Goal: Task Accomplishment & Management: Complete application form

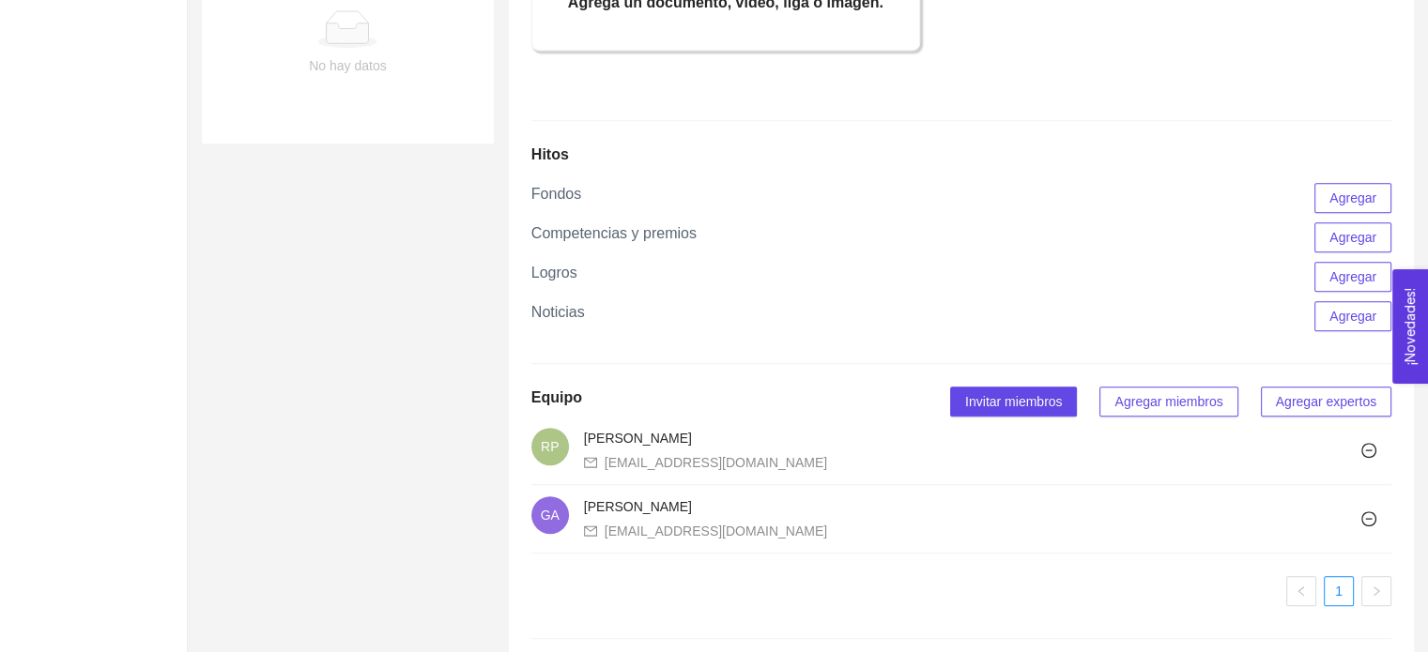
scroll to position [1332, 0]
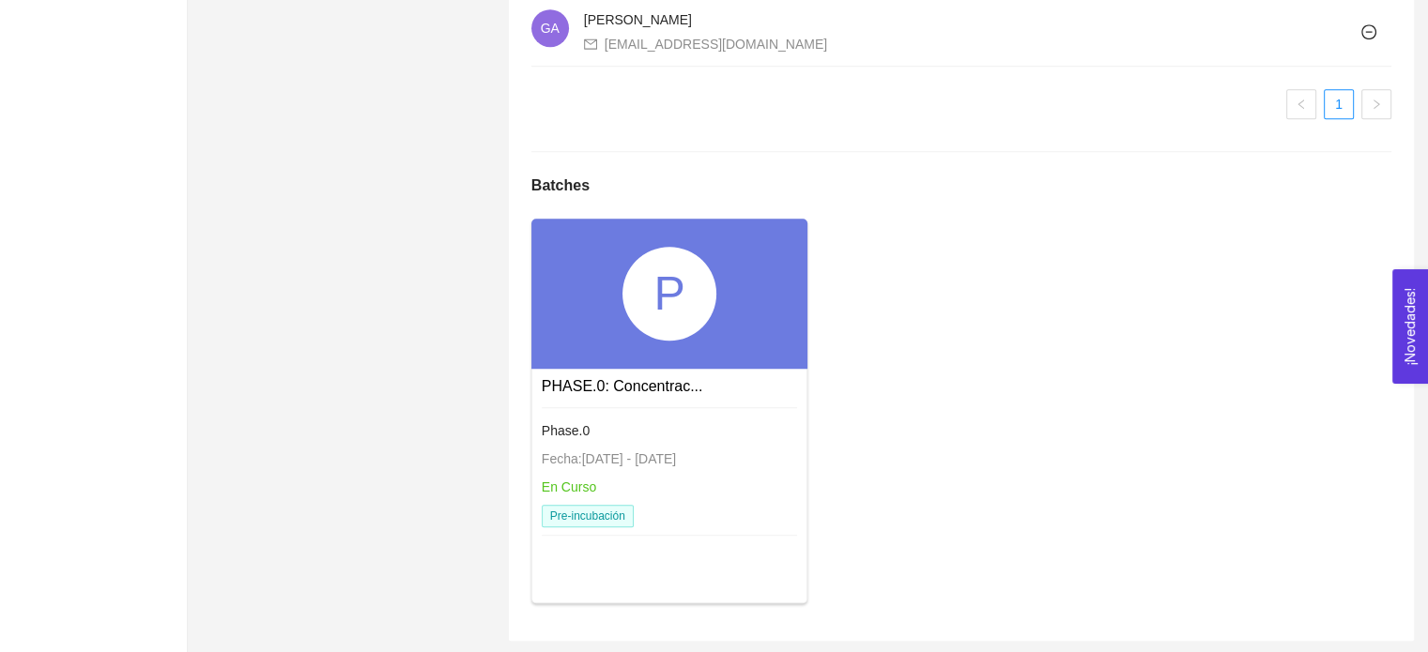
click at [578, 458] on span "Fecha: [DATE] - [DATE]" at bounding box center [609, 458] width 134 height 15
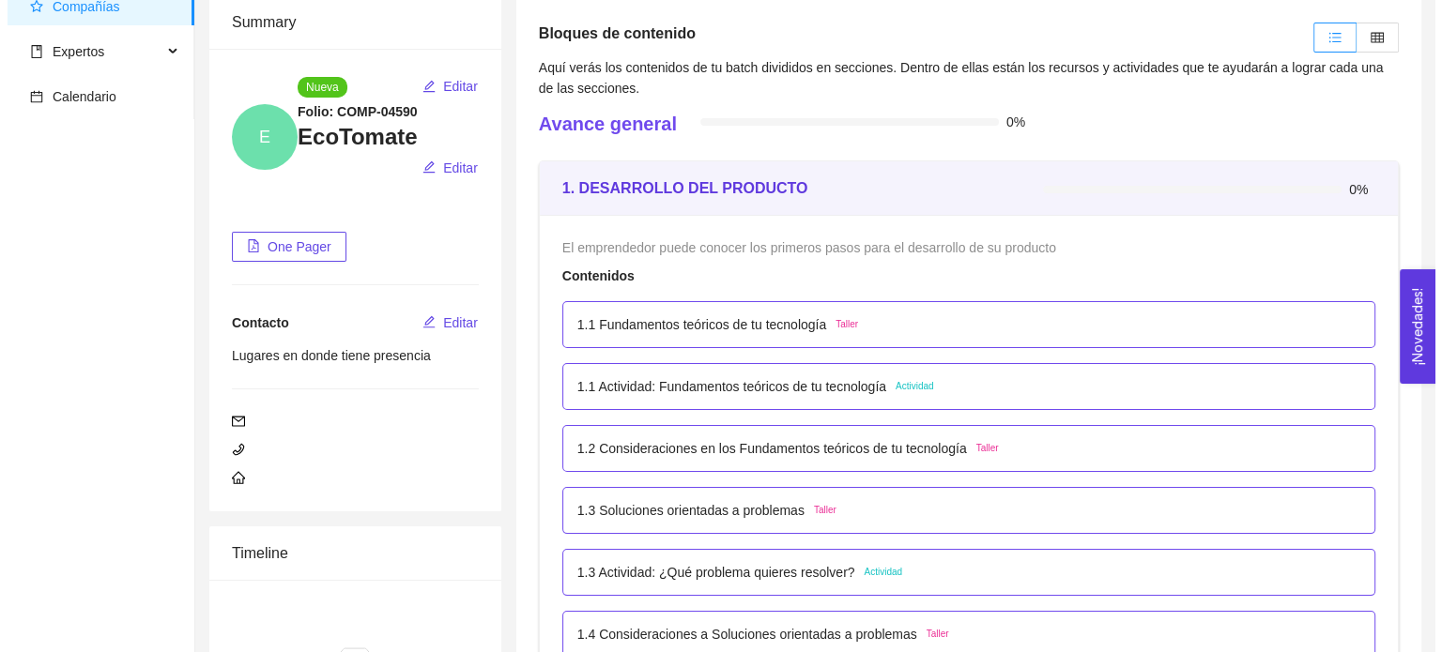
scroll to position [94, 0]
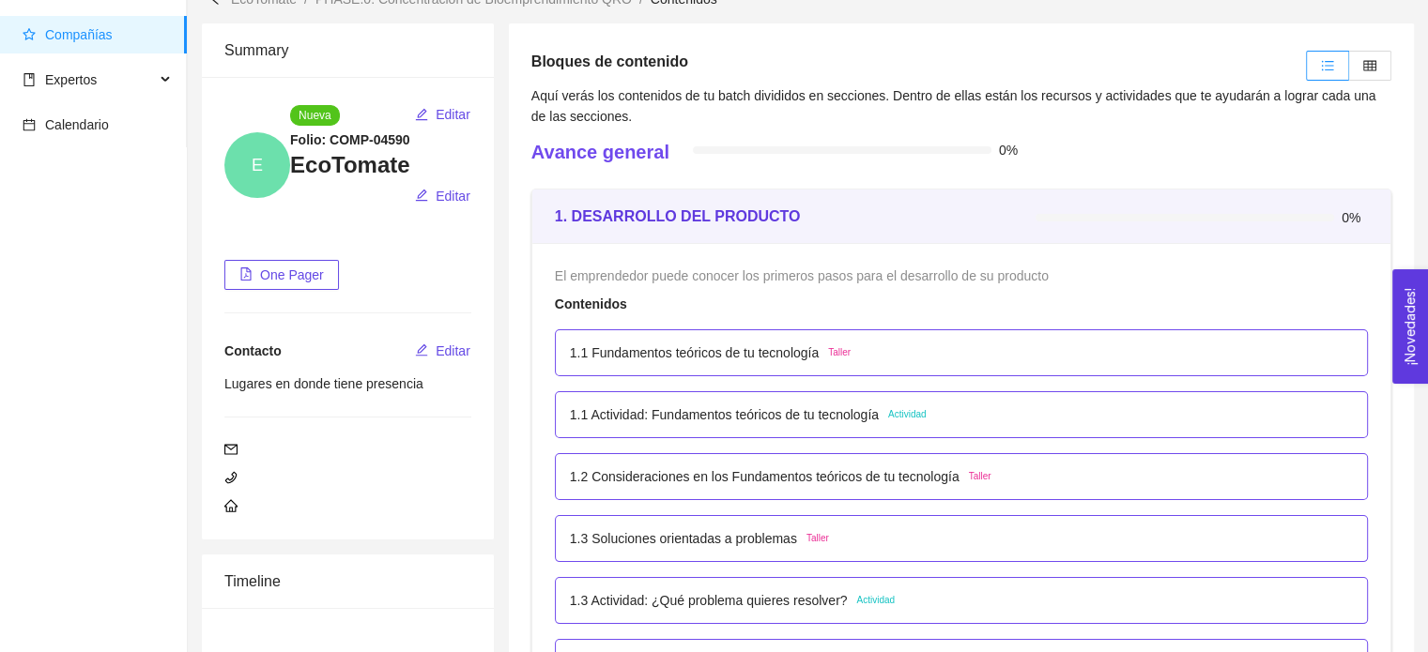
click at [745, 236] on div "1. DESARROLLO DEL PRODUCTO" at bounding box center [795, 216] width 481 height 53
click at [671, 351] on p "1.1 Fundamentos teóricos de tu tecnología" at bounding box center [694, 353] width 249 height 21
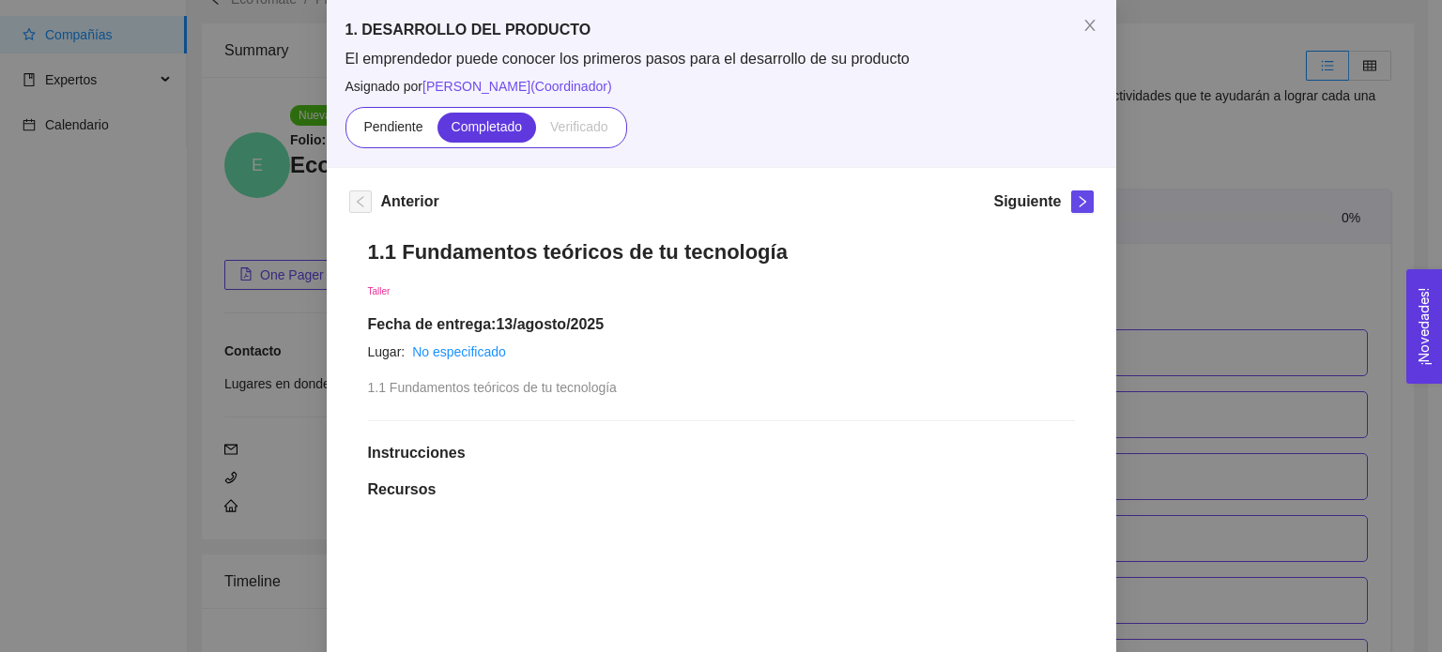
click at [1080, 203] on icon "right" at bounding box center [1082, 201] width 13 height 13
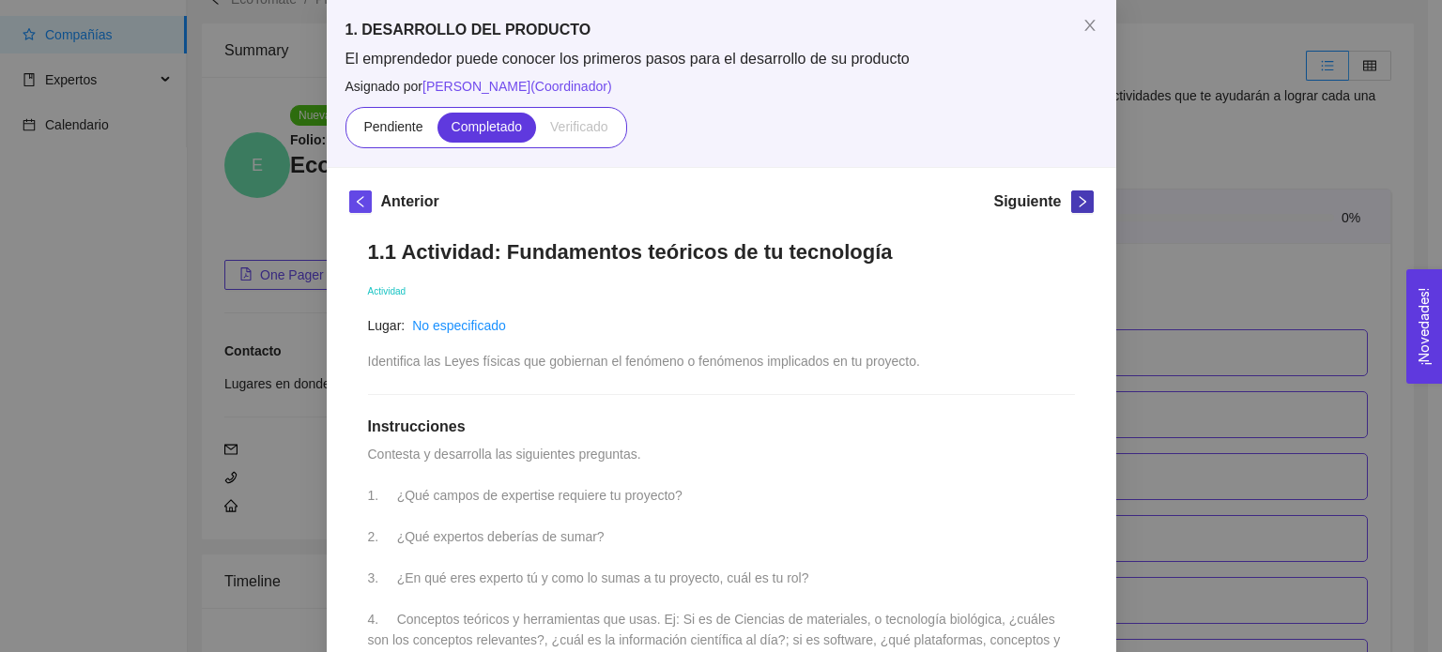
click at [1080, 203] on icon "right" at bounding box center [1082, 201] width 13 height 13
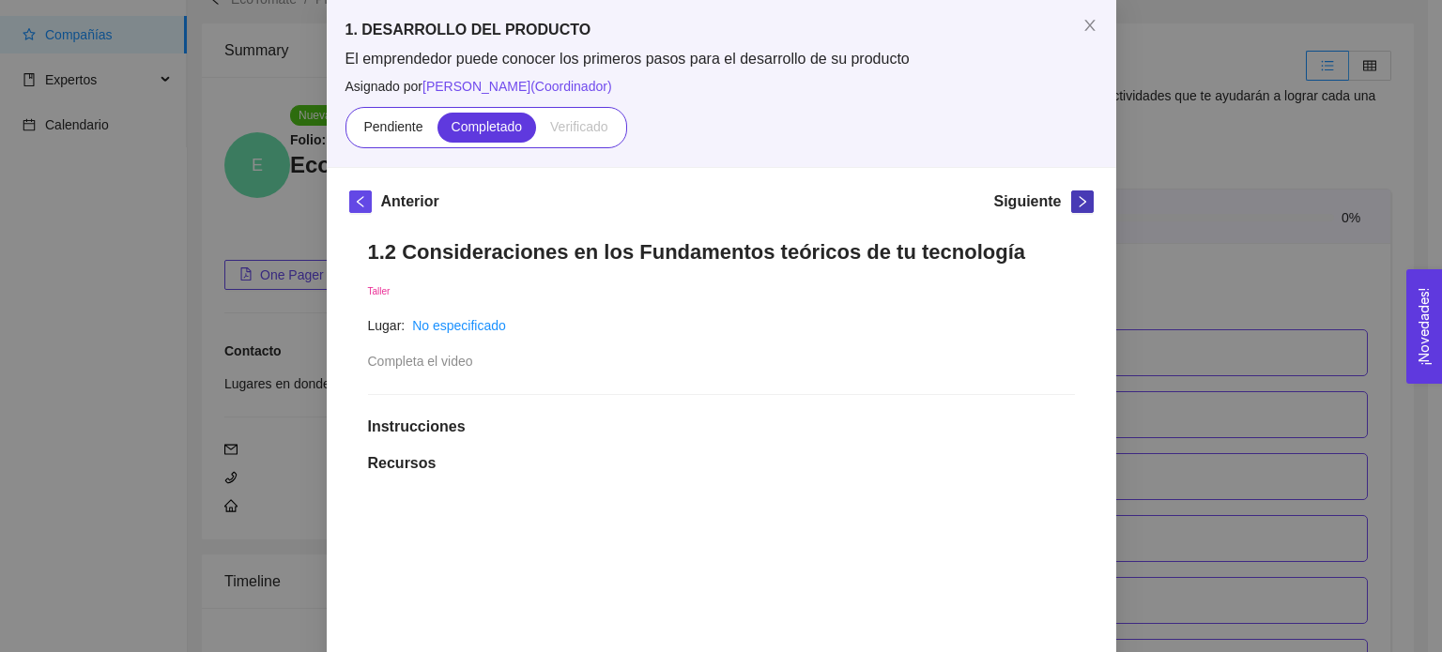
click at [1076, 201] on icon "right" at bounding box center [1082, 201] width 13 height 13
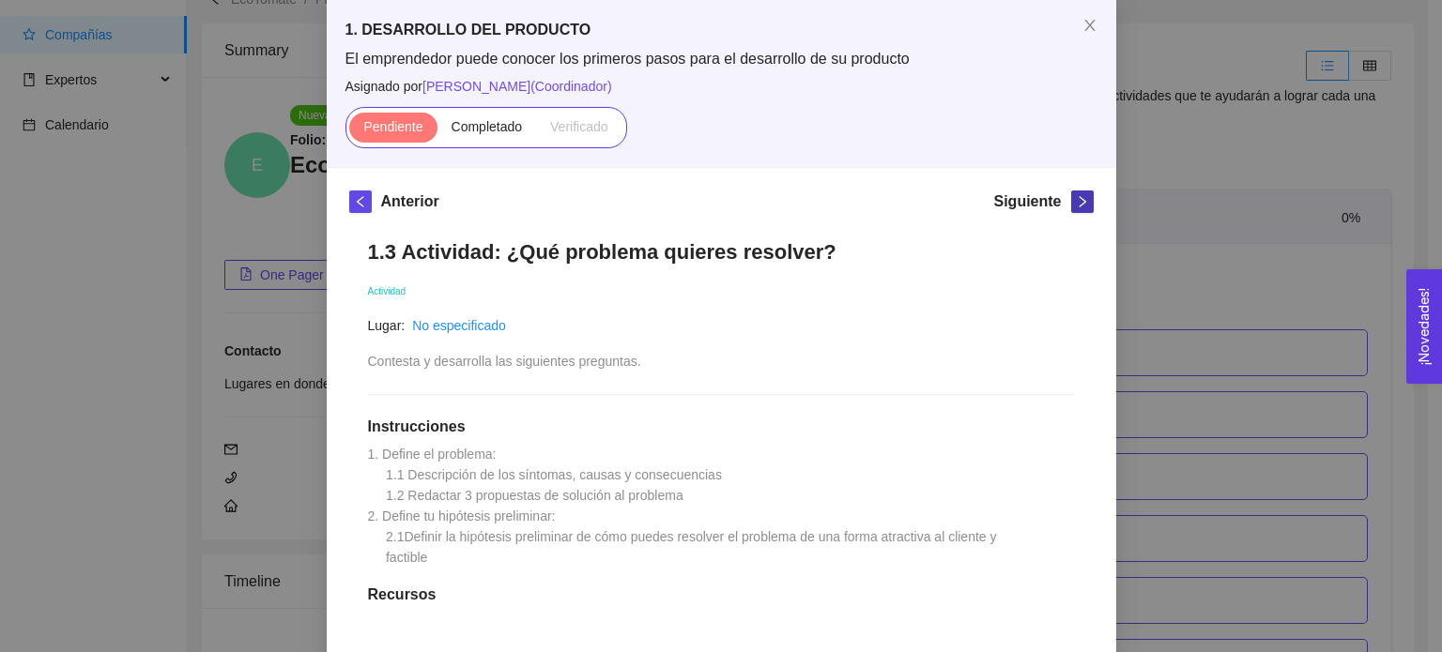
click at [1076, 201] on icon "right" at bounding box center [1082, 201] width 13 height 13
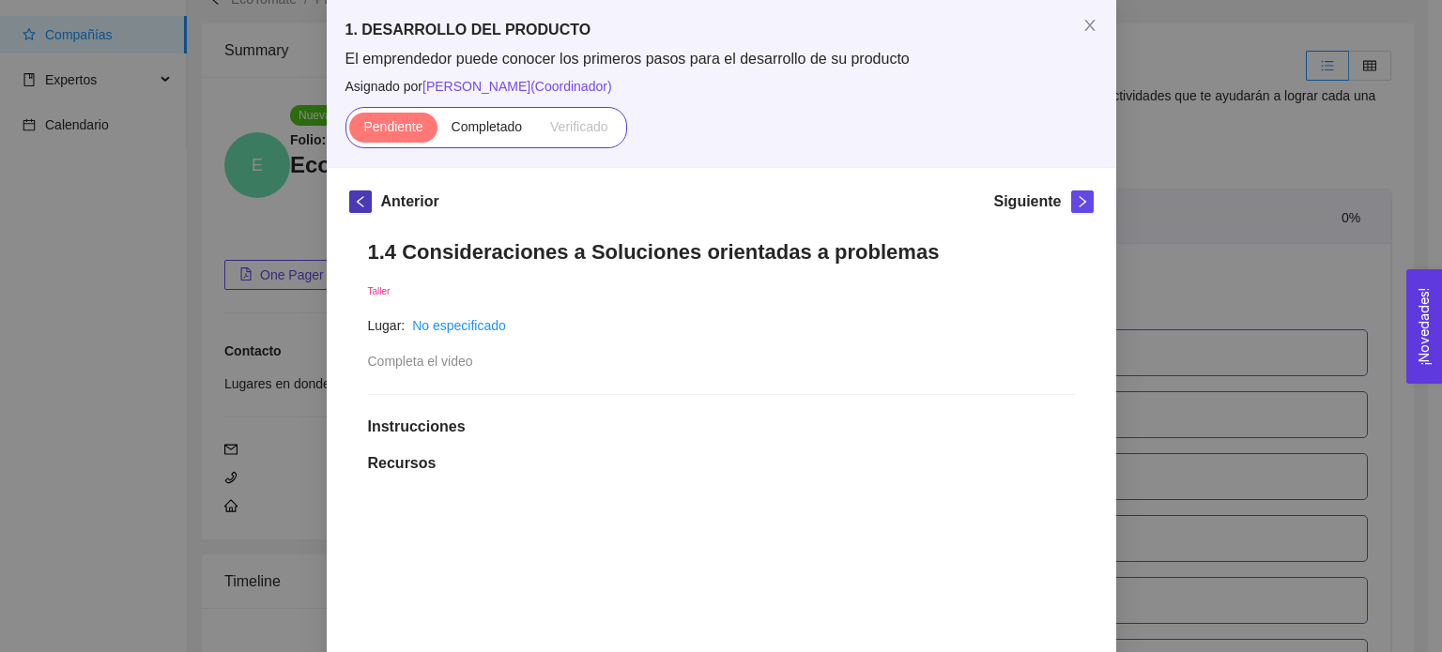
click at [354, 204] on icon "left" at bounding box center [360, 201] width 13 height 13
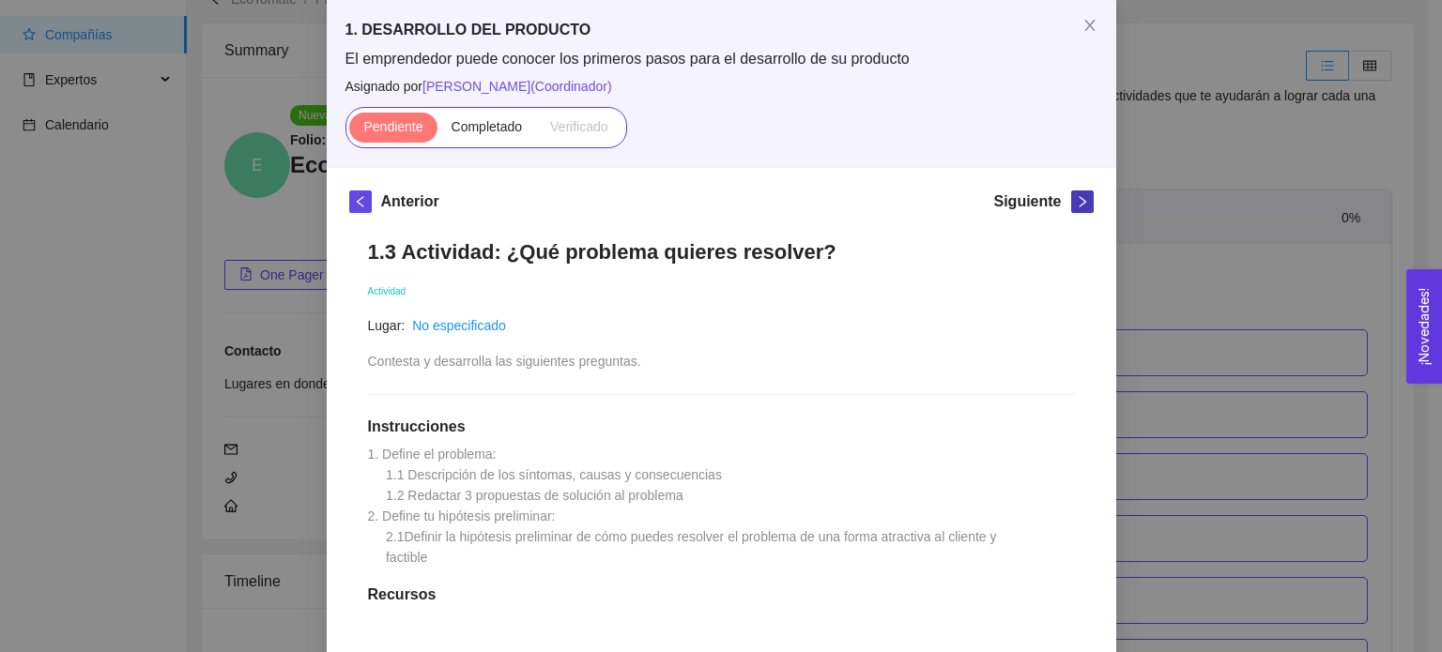
click at [1076, 201] on icon "right" at bounding box center [1082, 201] width 13 height 13
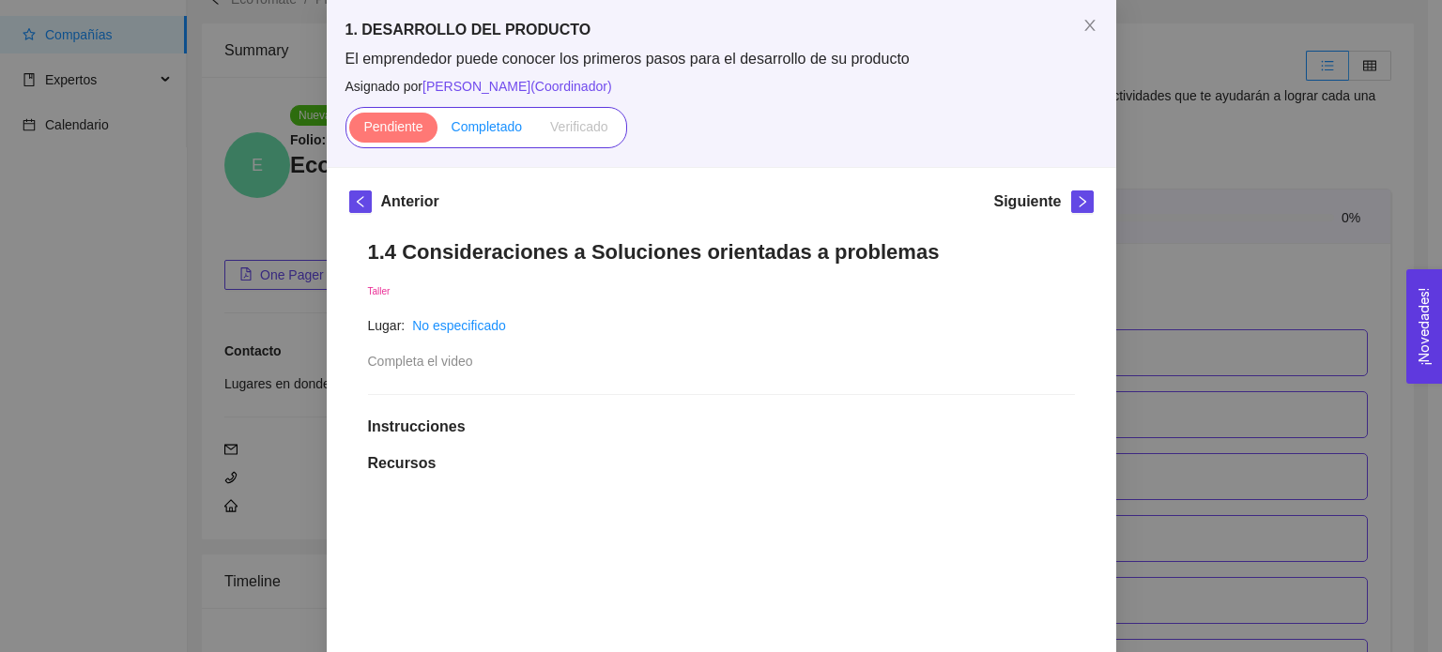
click at [502, 134] on span "Completado" at bounding box center [486, 126] width 71 height 15
click at [437, 131] on input "Completado" at bounding box center [437, 131] width 0 height 0
click at [1082, 206] on span "right" at bounding box center [1082, 201] width 21 height 13
click at [517, 125] on label "Completado" at bounding box center [486, 128] width 99 height 30
click at [437, 131] on input "Completado" at bounding box center [437, 131] width 0 height 0
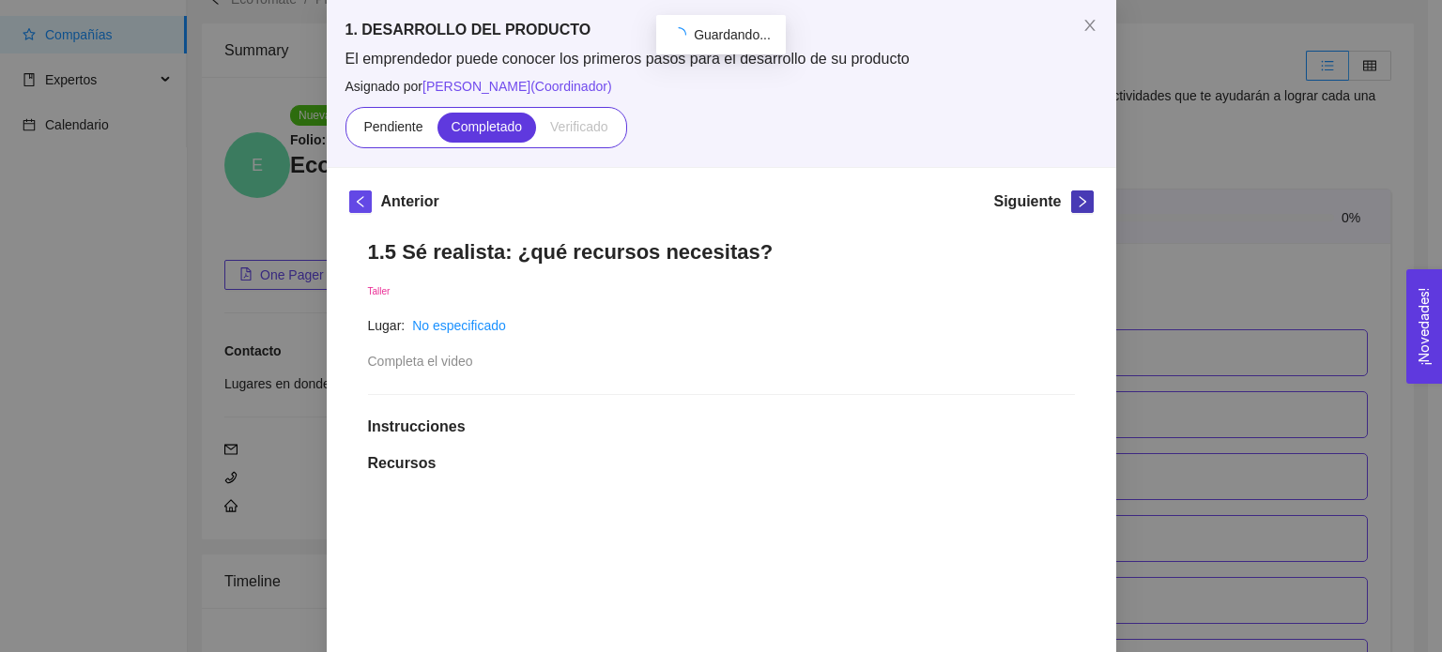
click at [1078, 196] on icon "right" at bounding box center [1082, 201] width 13 height 13
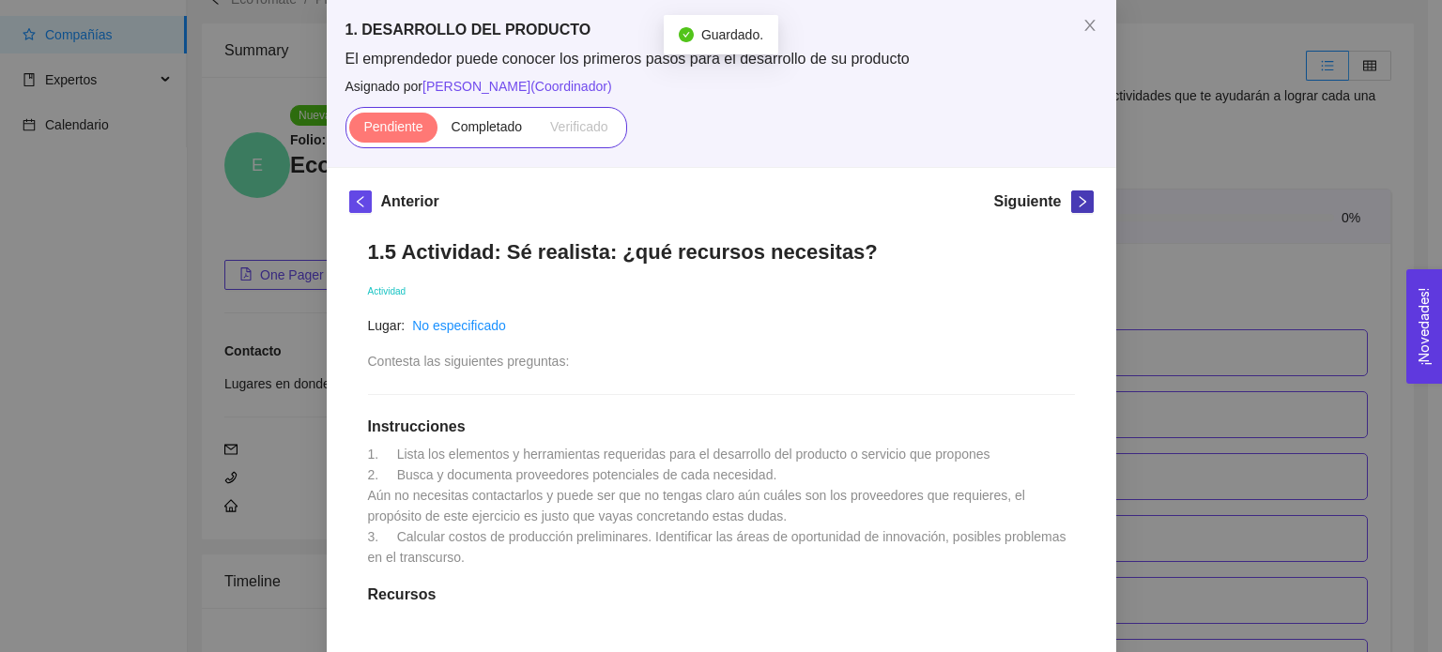
click at [1078, 207] on icon "right" at bounding box center [1082, 201] width 13 height 13
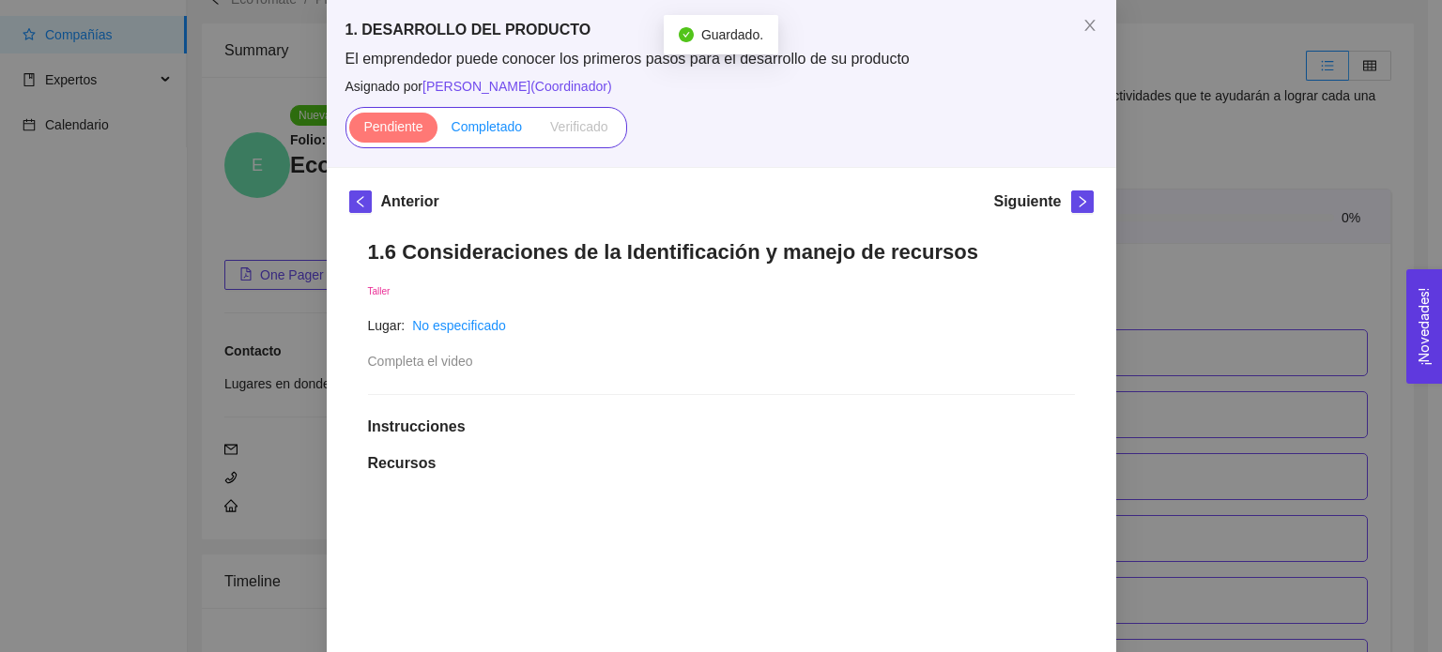
click at [492, 133] on span "Completado" at bounding box center [486, 126] width 71 height 15
click at [437, 131] on input "Completado" at bounding box center [437, 131] width 0 height 0
click at [1076, 198] on icon "right" at bounding box center [1082, 201] width 13 height 13
click at [499, 123] on span "Completado" at bounding box center [486, 126] width 71 height 15
click at [437, 131] on input "Completado" at bounding box center [437, 131] width 0 height 0
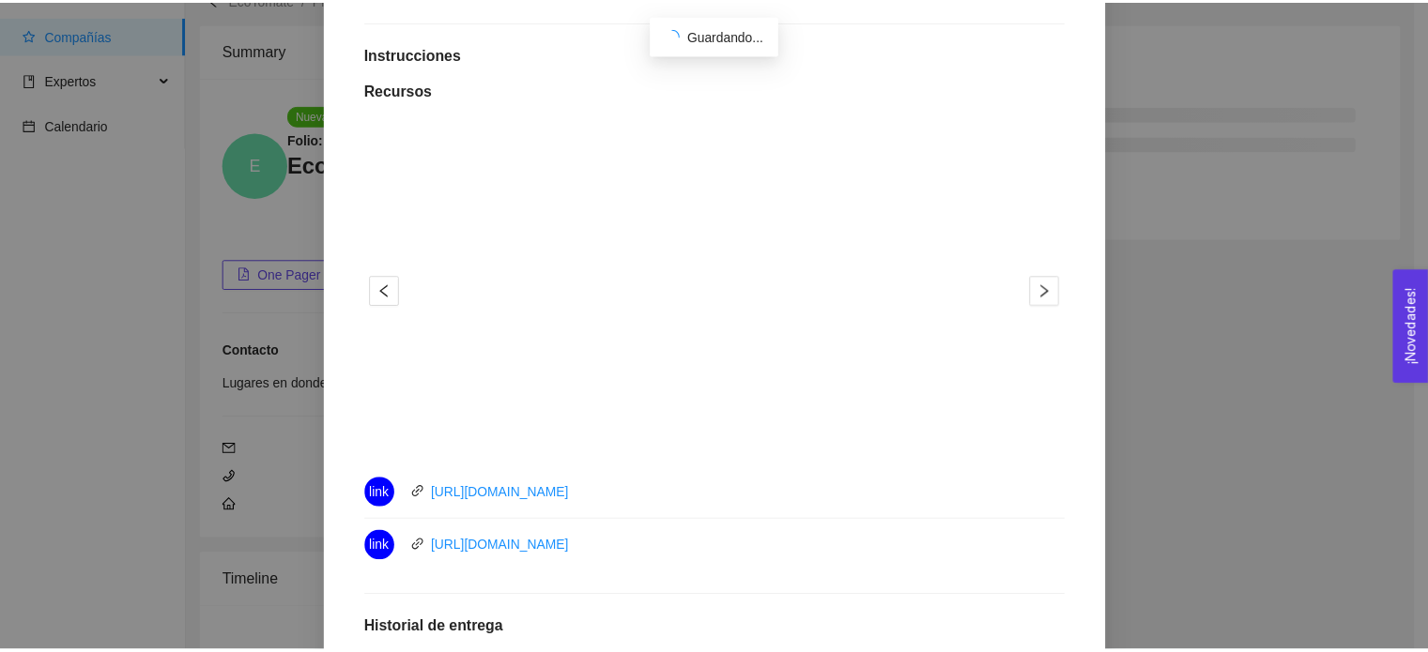
scroll to position [469, 0]
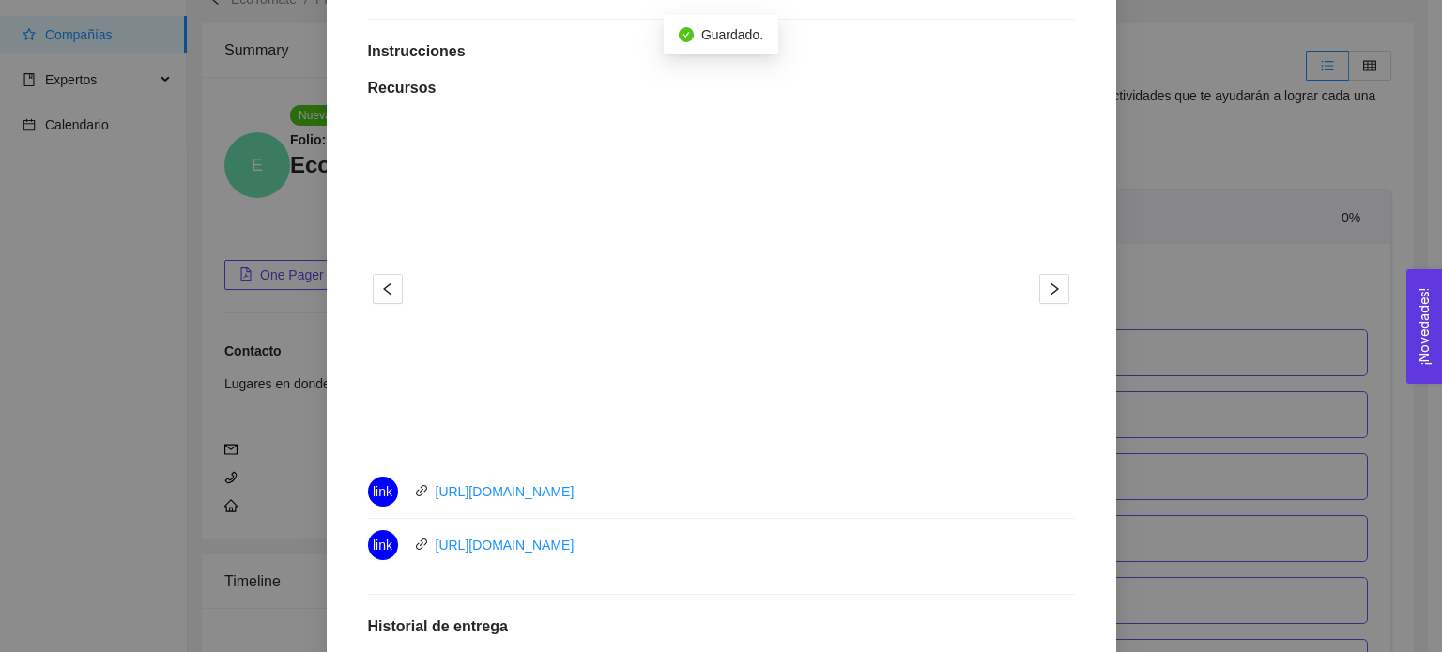
click at [1241, 386] on div "1. DESARROLLO DEL PRODUCTO El emprendedor puede conocer los primeros pasos para…" at bounding box center [721, 326] width 1442 height 652
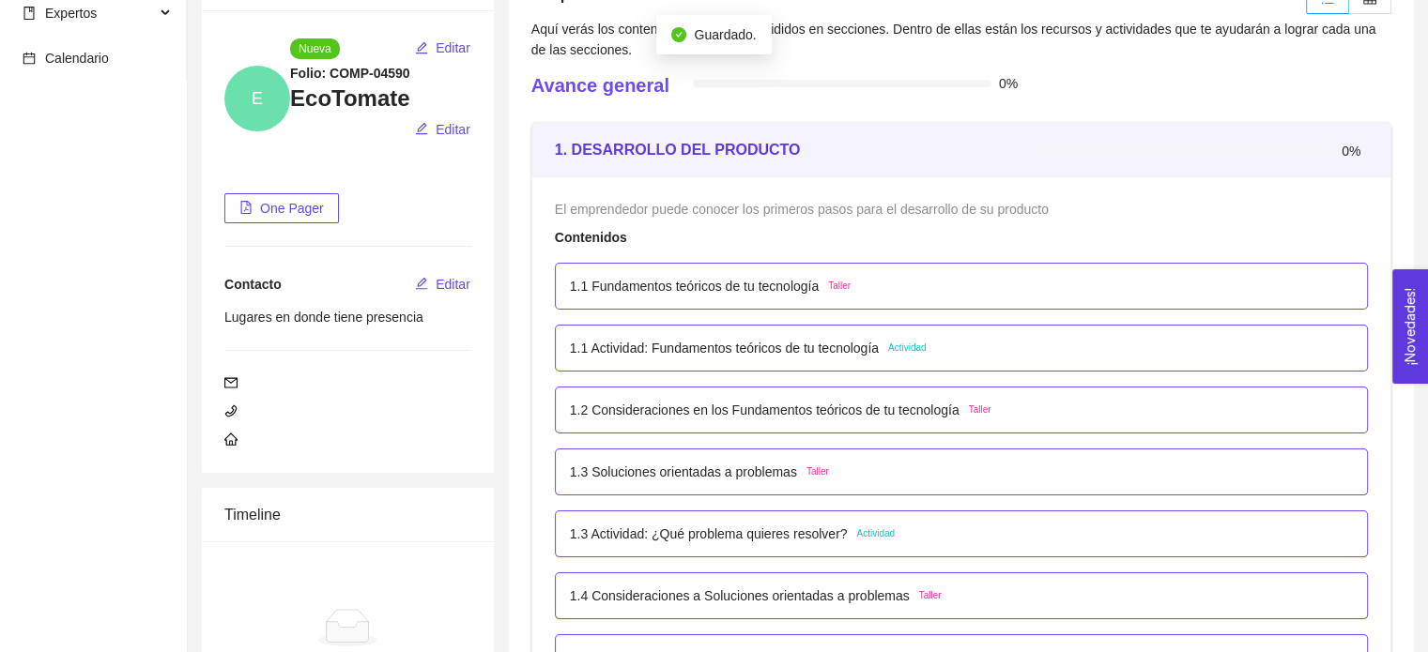
scroll to position [188, 0]
